Goal: Navigation & Orientation: Find specific page/section

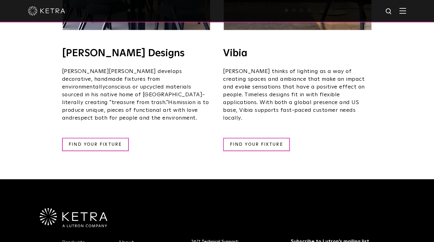
scroll to position [1085, 0]
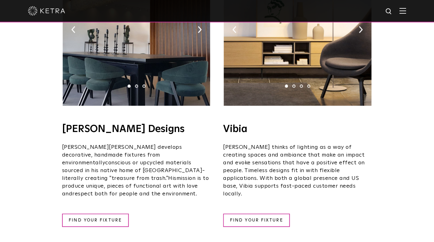
click at [287, 50] on img at bounding box center [297, 27] width 147 height 155
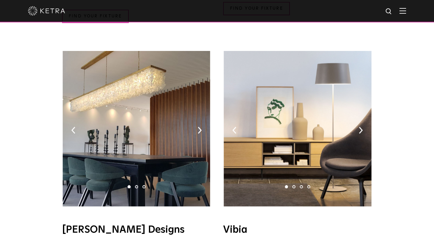
scroll to position [994, 0]
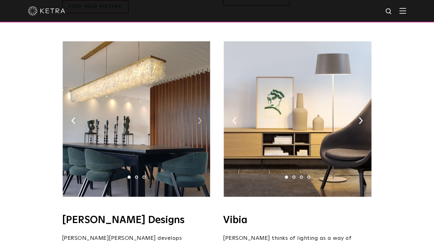
click at [200, 117] on img at bounding box center [200, 120] width 4 height 7
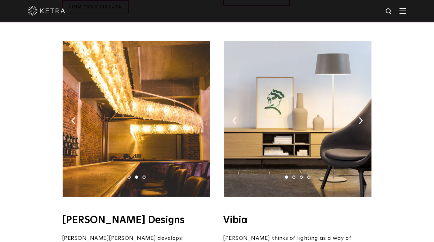
click at [200, 117] on img at bounding box center [200, 120] width 4 height 7
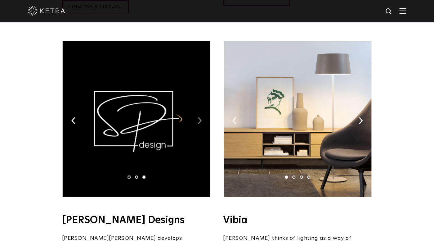
click at [200, 117] on img at bounding box center [200, 120] width 4 height 7
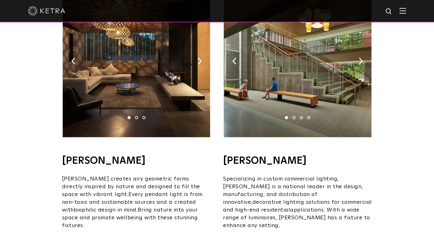
scroll to position [446, 0]
drag, startPoint x: 62, startPoint y: 149, endPoint x: 124, endPoint y: 150, distance: 62.1
click at [124, 155] on h4 "David Trubridge" at bounding box center [136, 160] width 149 height 10
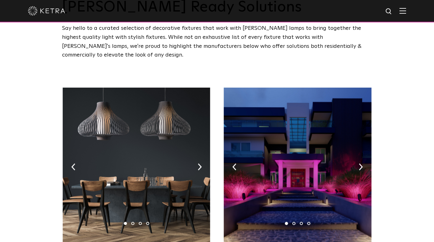
scroll to position [0, 0]
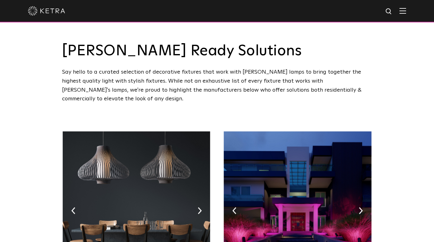
click at [62, 12] on img at bounding box center [46, 10] width 37 height 9
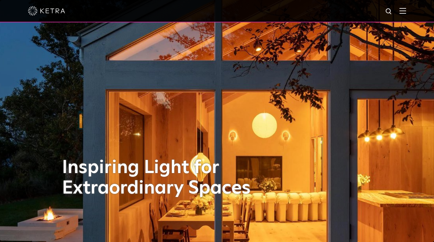
click at [403, 12] on img at bounding box center [402, 11] width 7 height 6
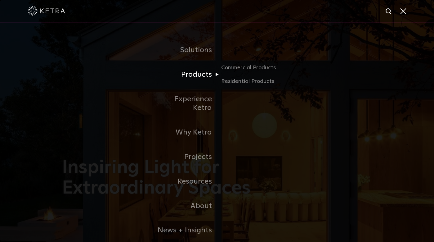
click at [196, 75] on link "Products" at bounding box center [186, 74] width 64 height 25
